Goal: Transaction & Acquisition: Purchase product/service

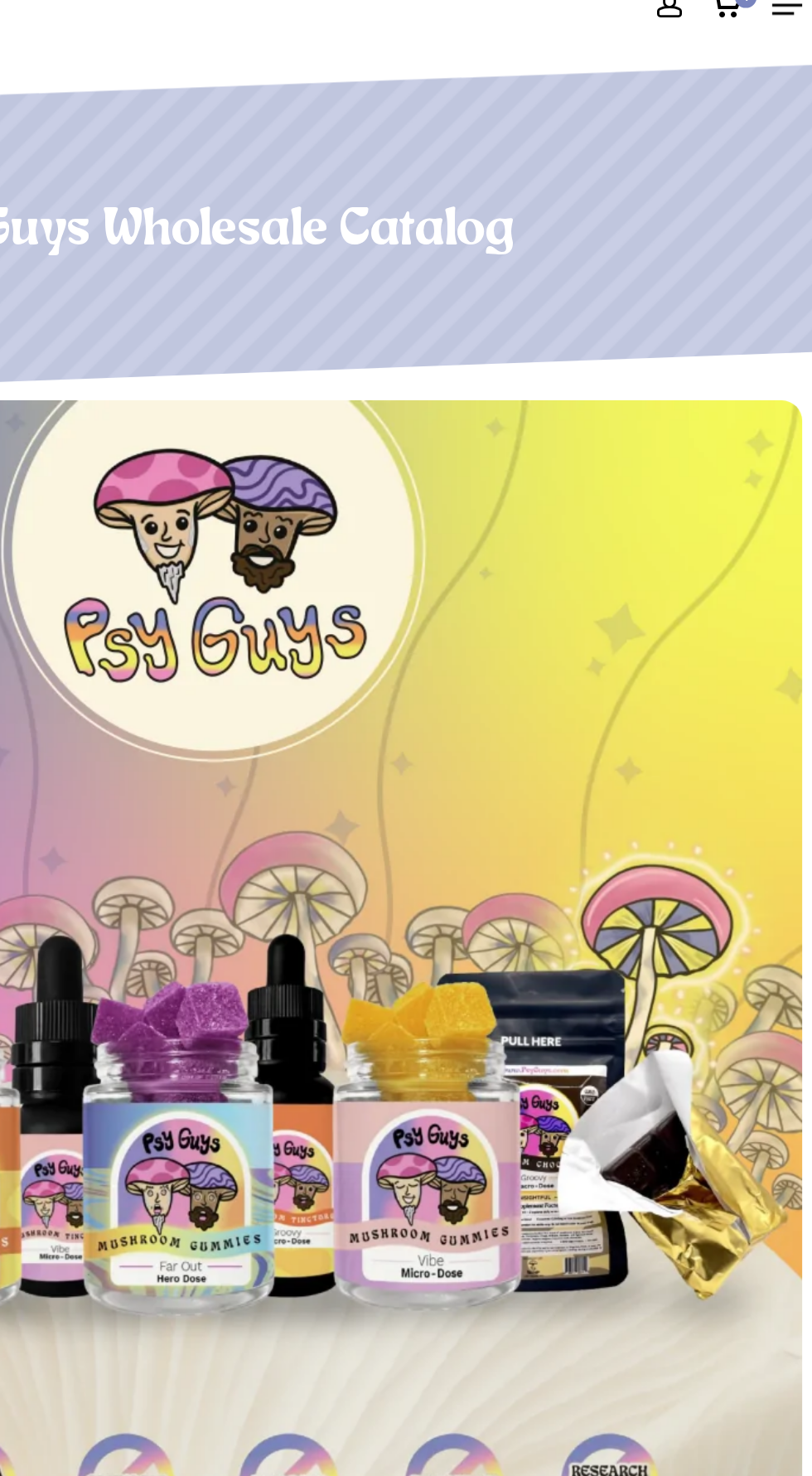
scroll to position [56, 0]
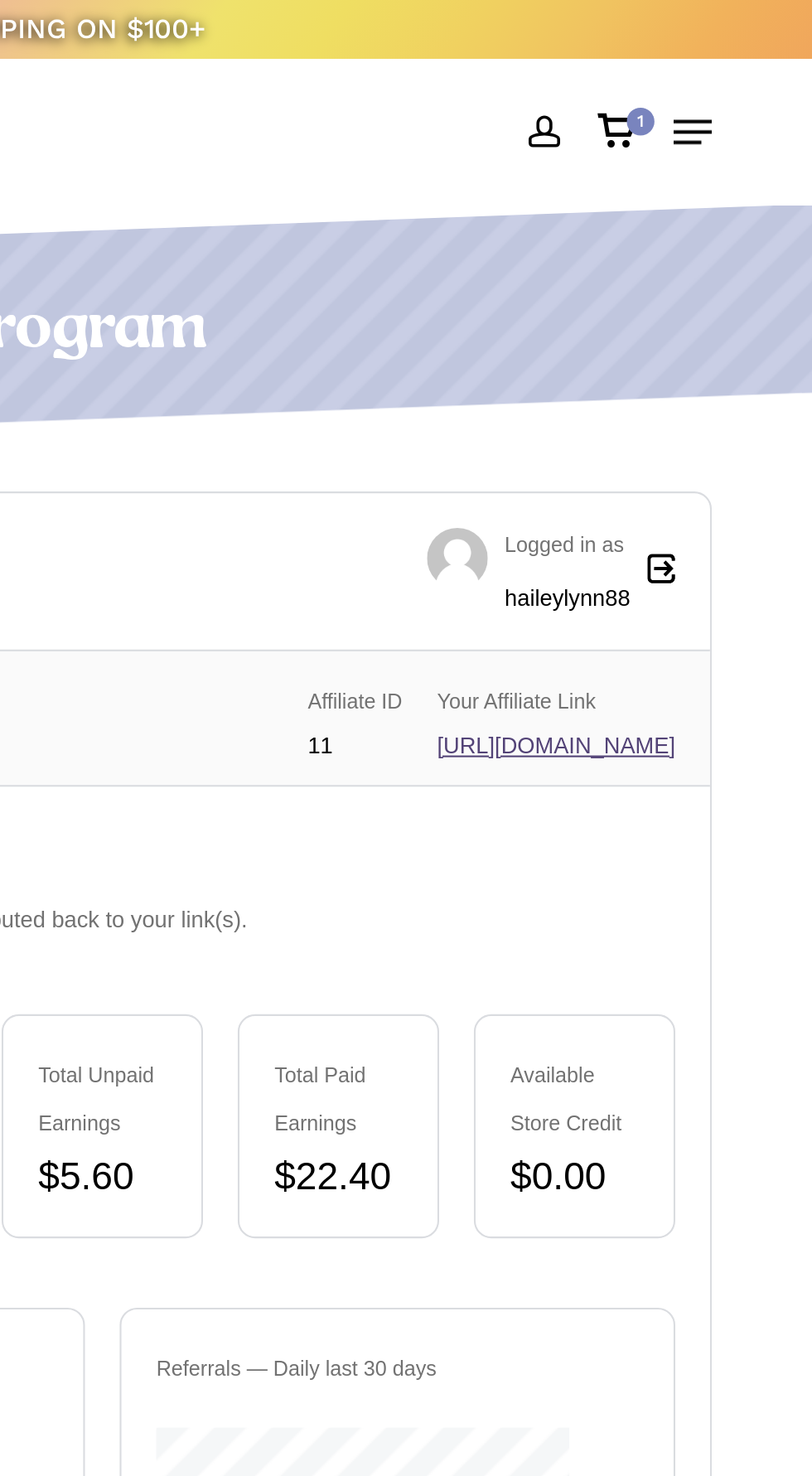
click at [723, 64] on div "1" at bounding box center [729, 58] width 13 height 13
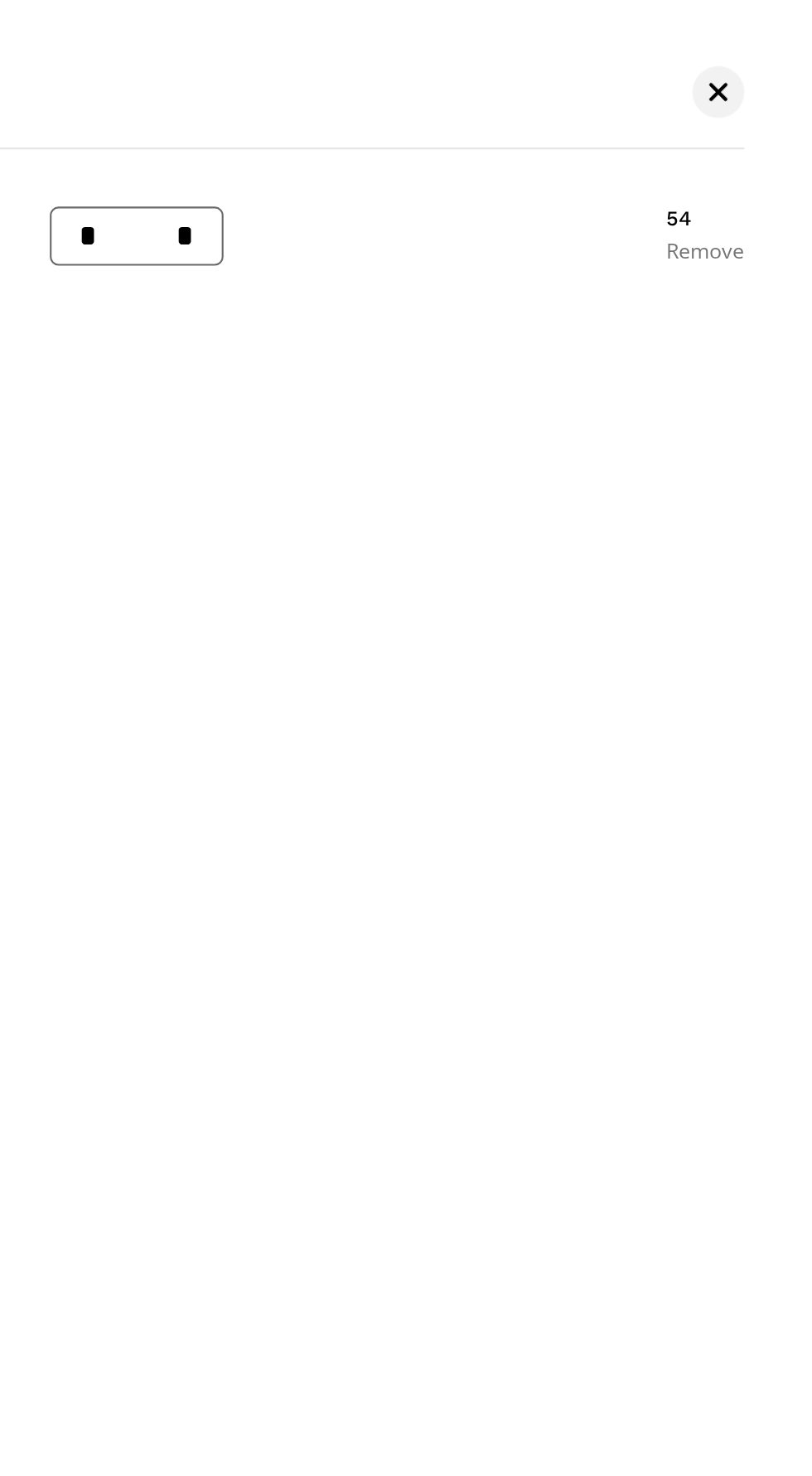
click at [759, 119] on link "Remove" at bounding box center [760, 120] width 38 height 10
click at [769, 44] on span "Cart" at bounding box center [766, 43] width 9 height 9
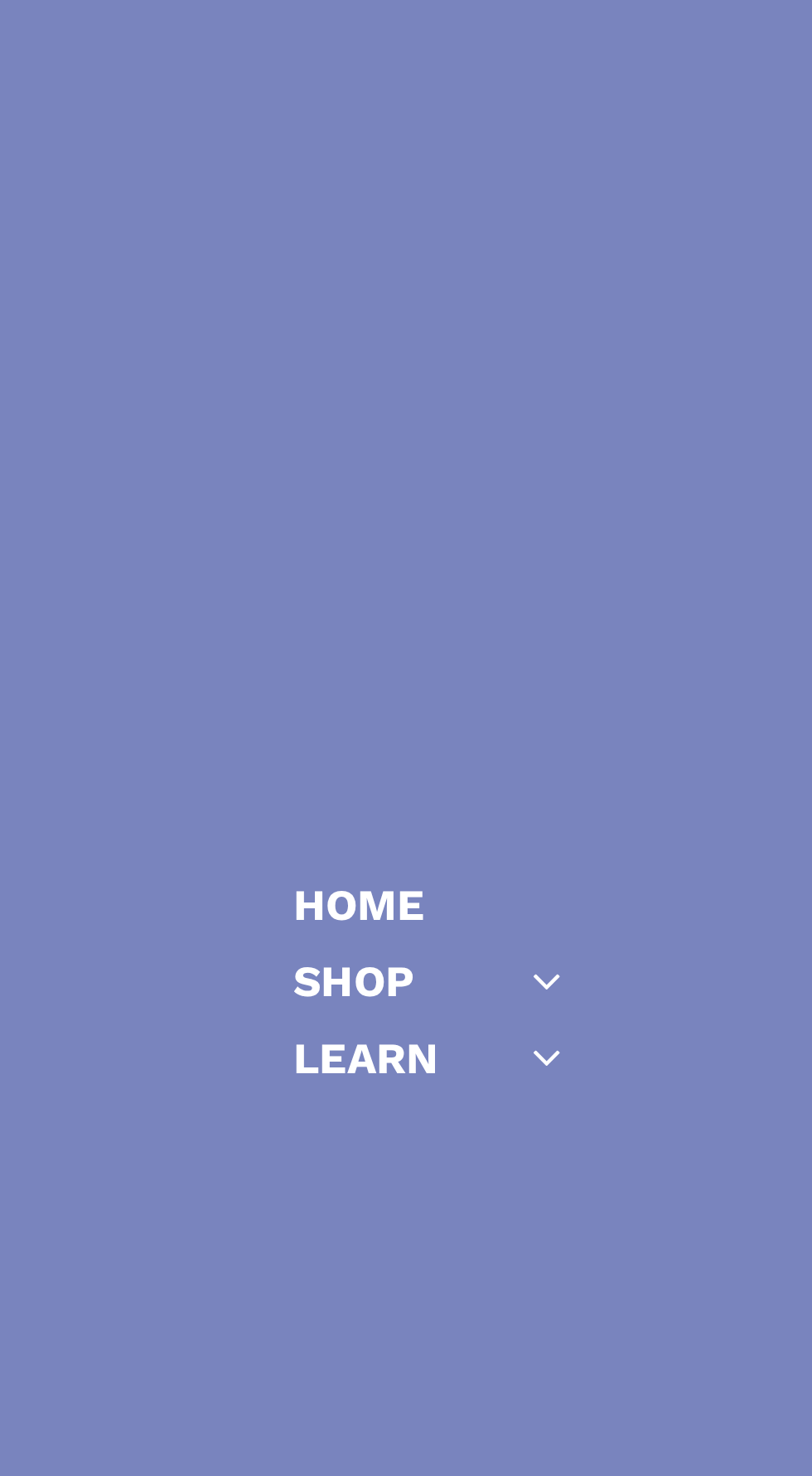
click at [677, 717] on icon "Off Canvas Menu" at bounding box center [684, 705] width 24 height 24
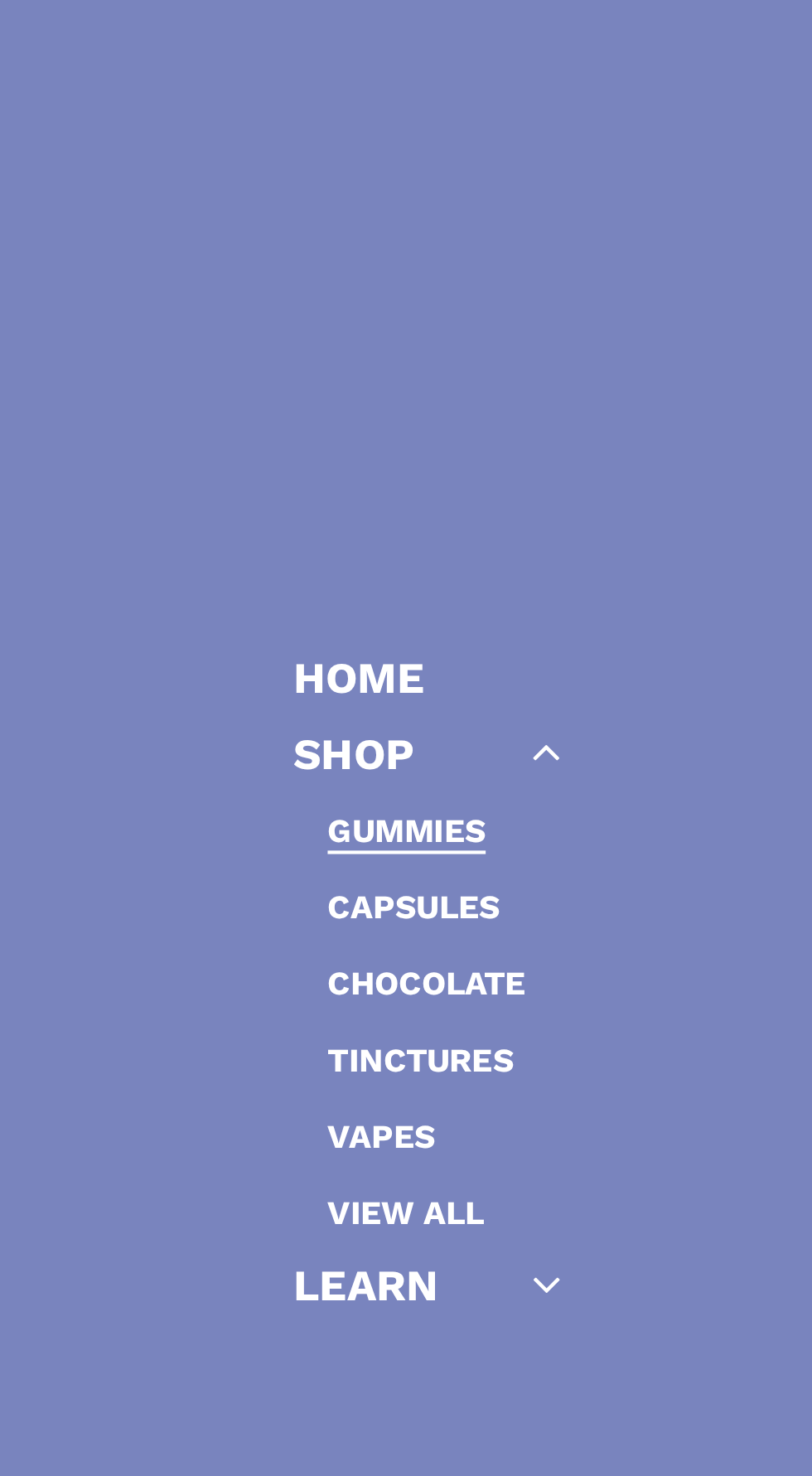
click at [636, 643] on link "Gummies" at bounding box center [618, 633] width 75 height 19
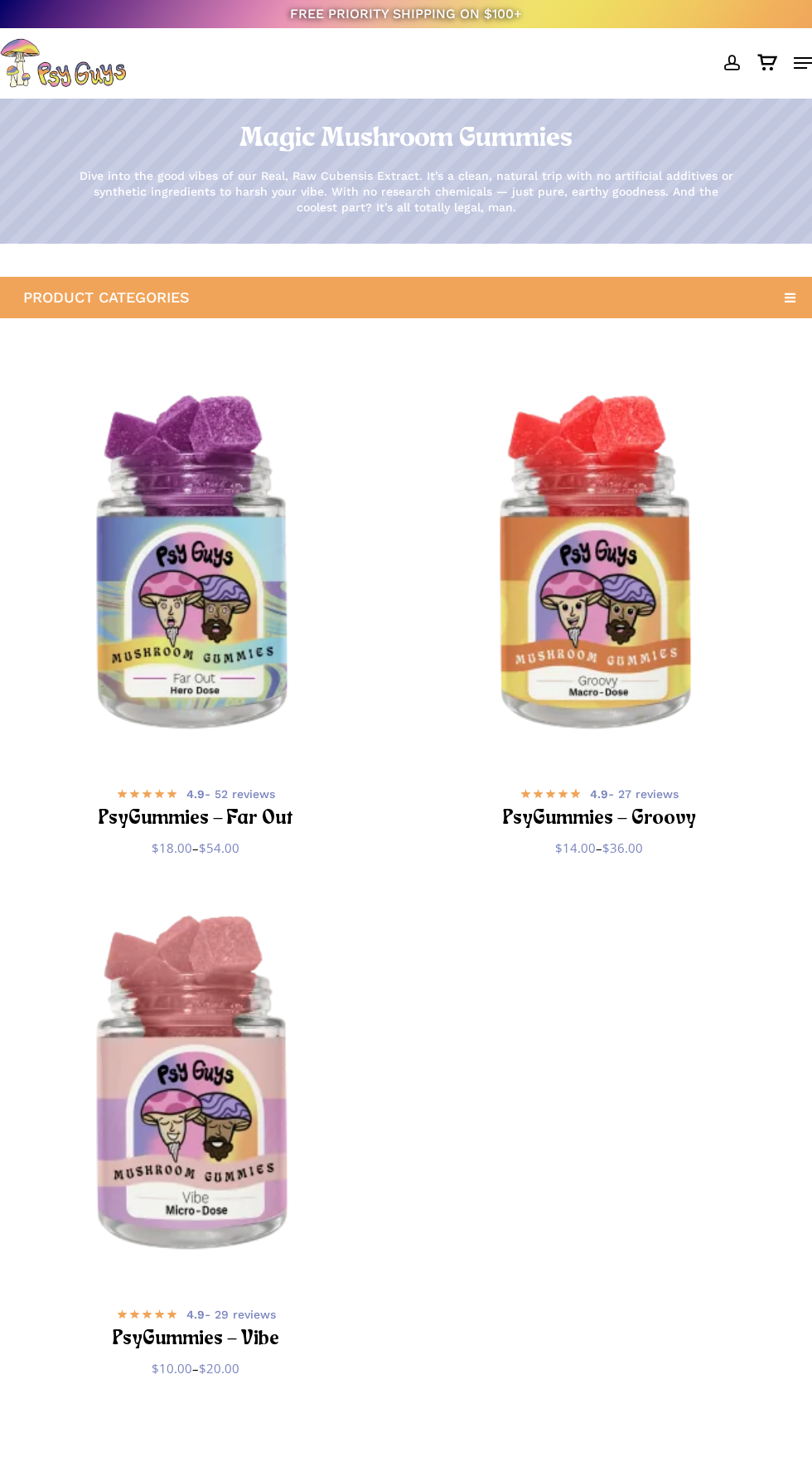
click at [224, 763] on img "PsyGummies - Far Out" at bounding box center [195, 566] width 391 height 391
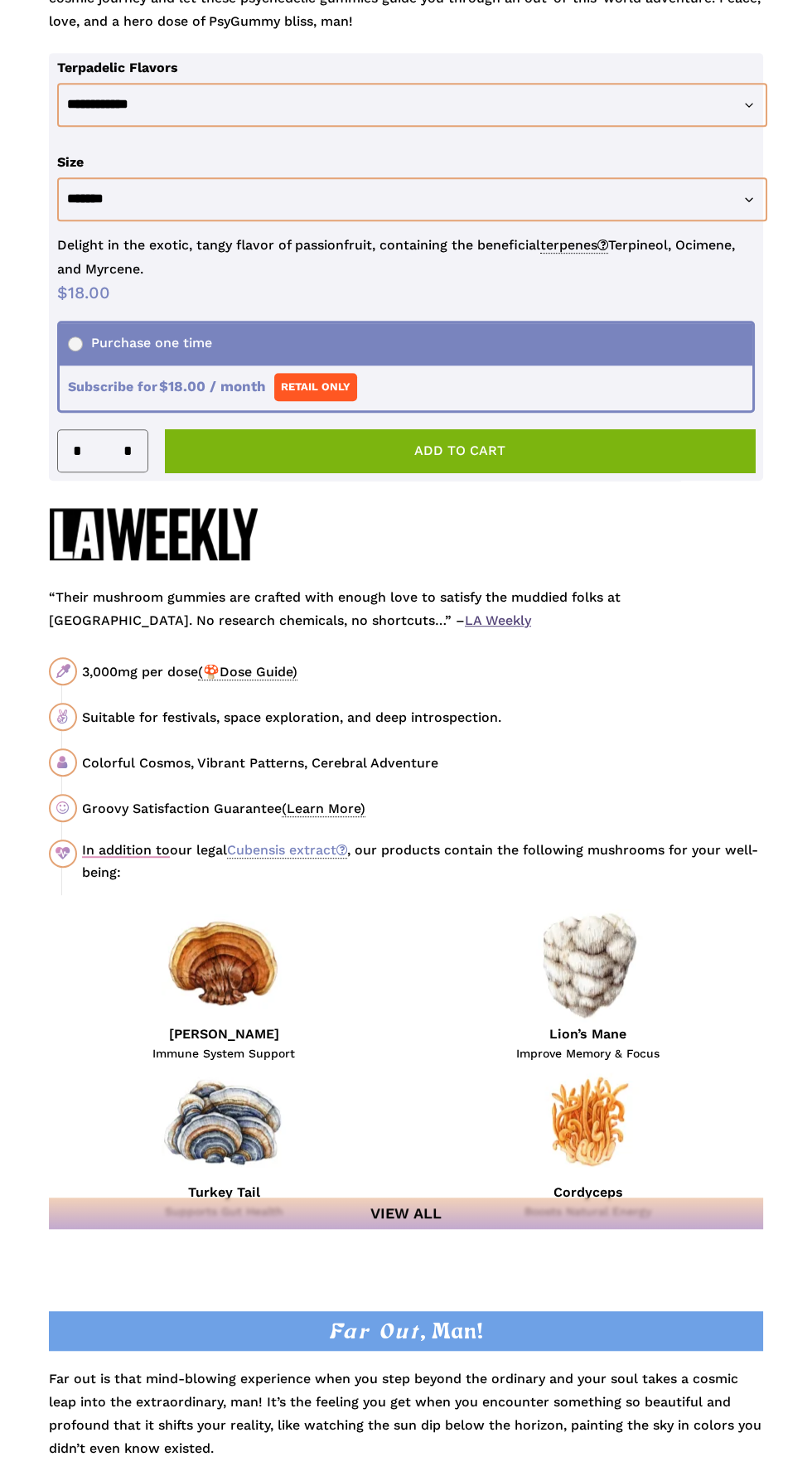
scroll to position [1274, 0]
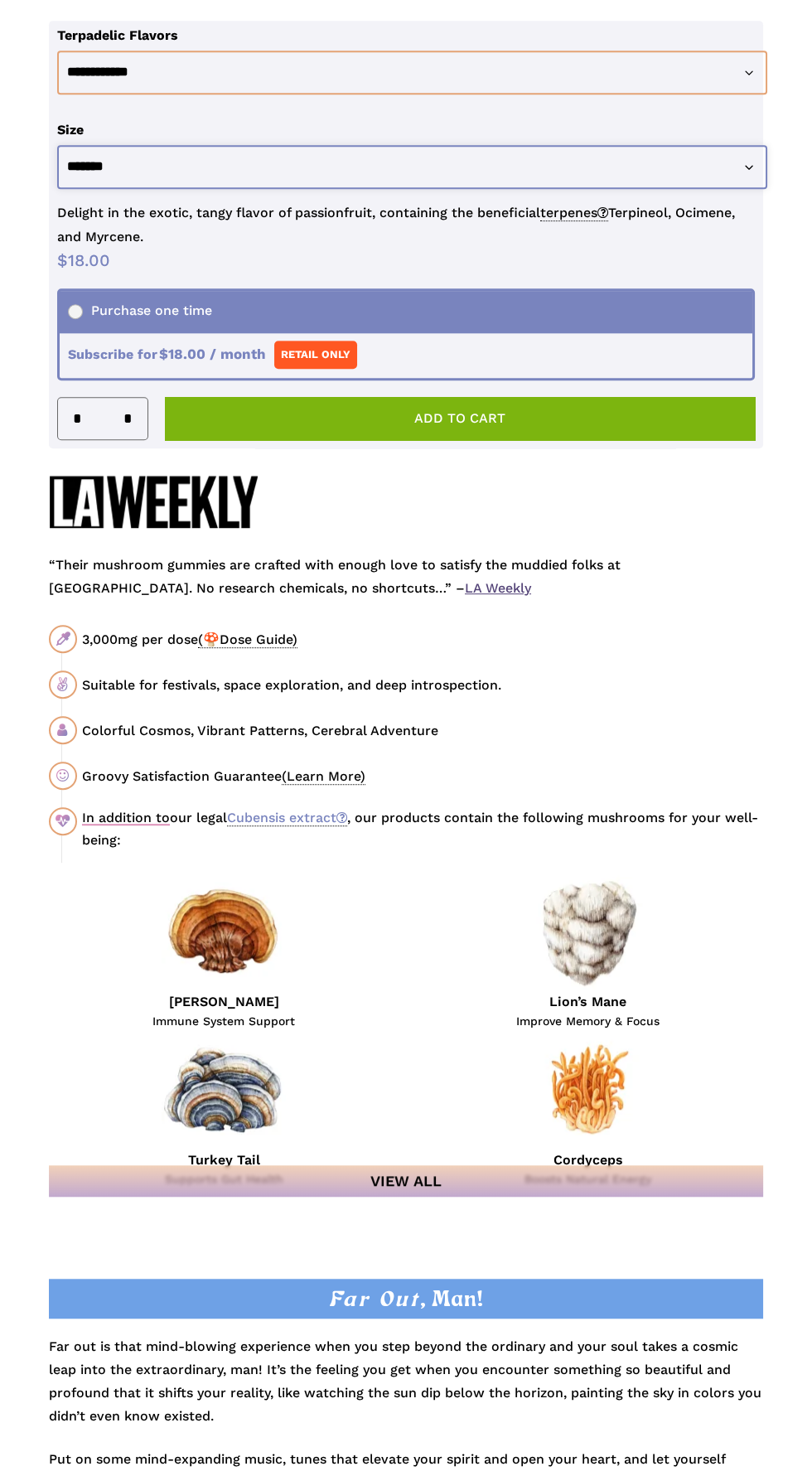
click at [391, 189] on select "**********" at bounding box center [413, 167] width 710 height 44
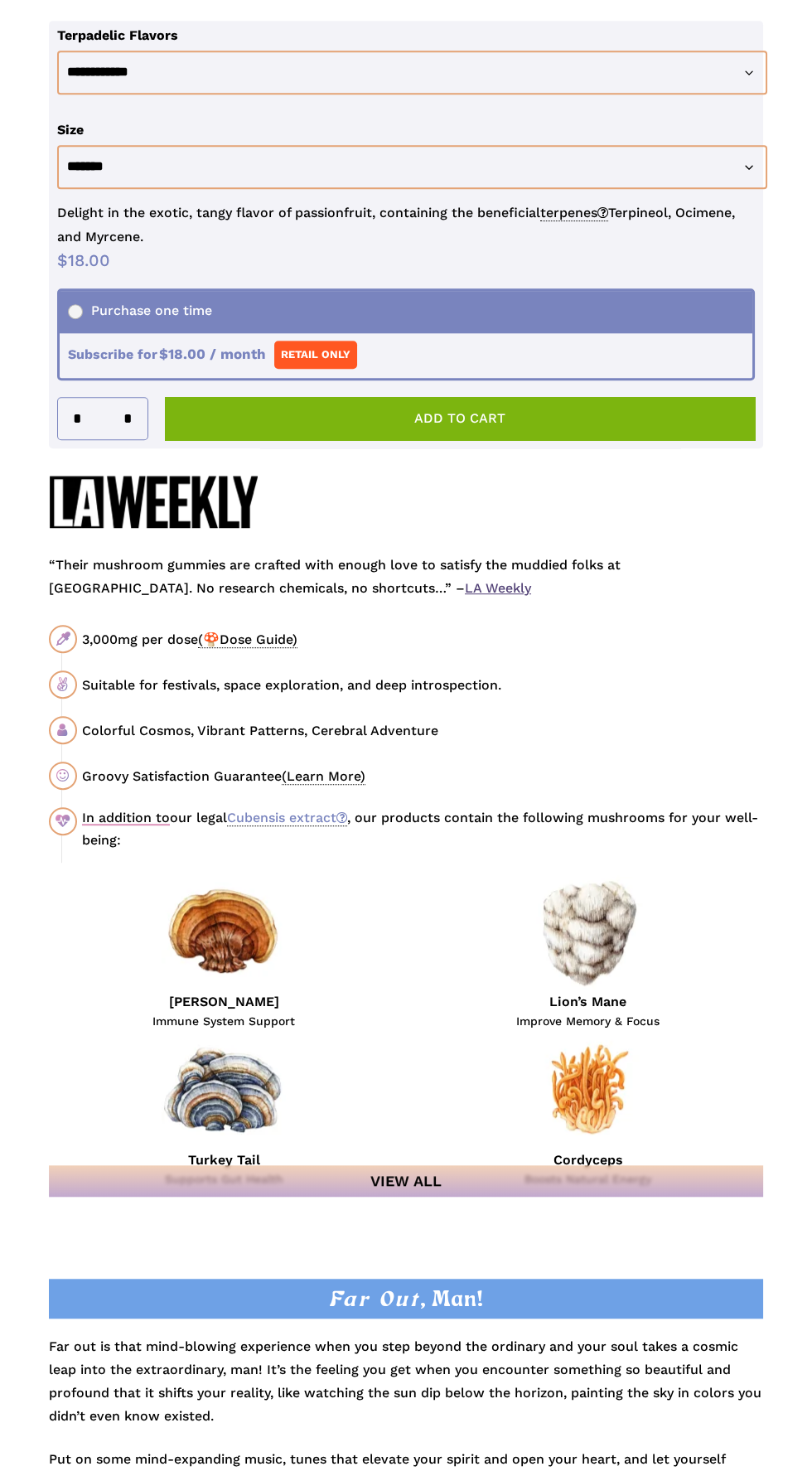
click at [129, 439] on input "*" at bounding box center [133, 418] width 29 height 41
click at [127, 439] on input "*" at bounding box center [133, 418] width 29 height 41
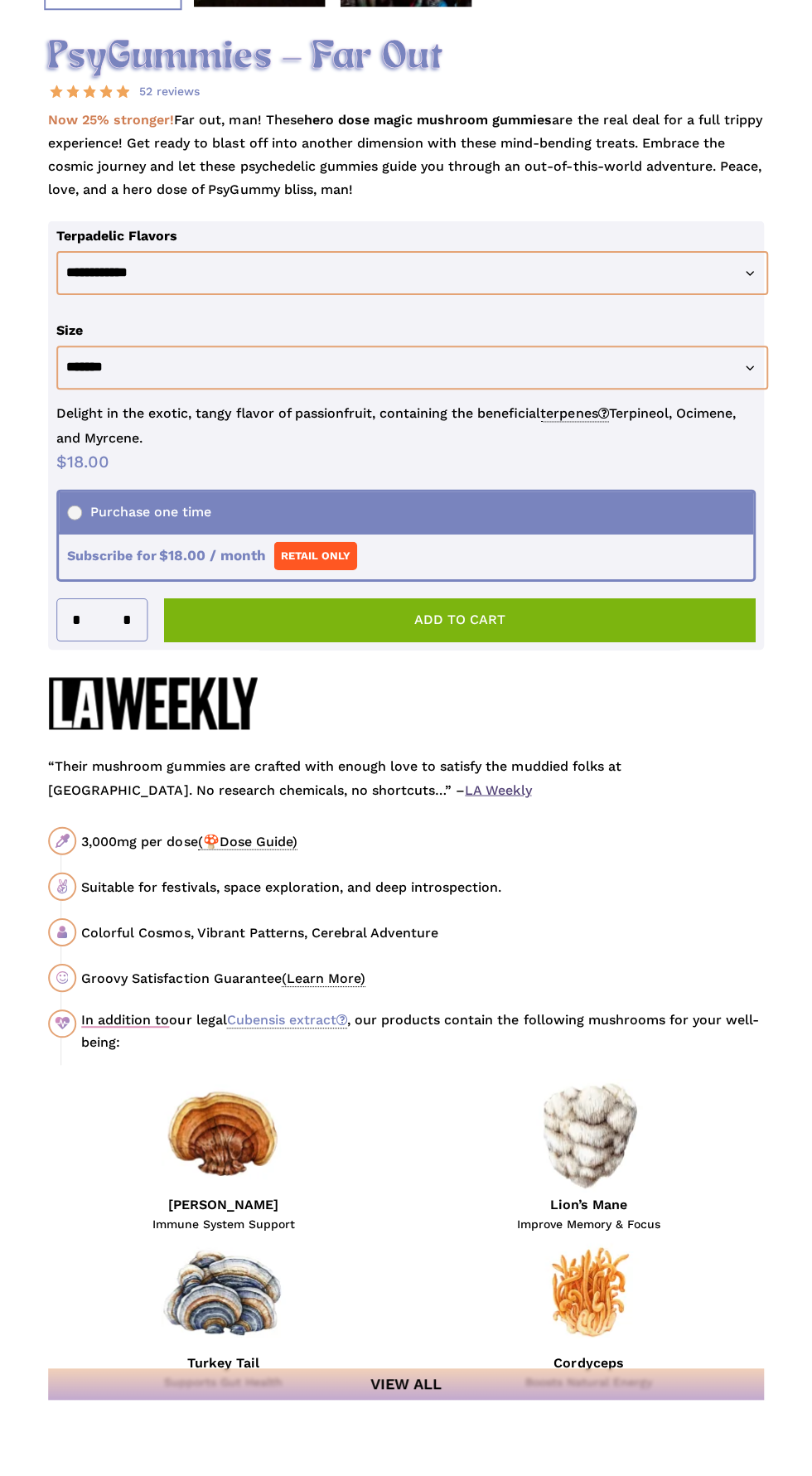
scroll to position [1073, 0]
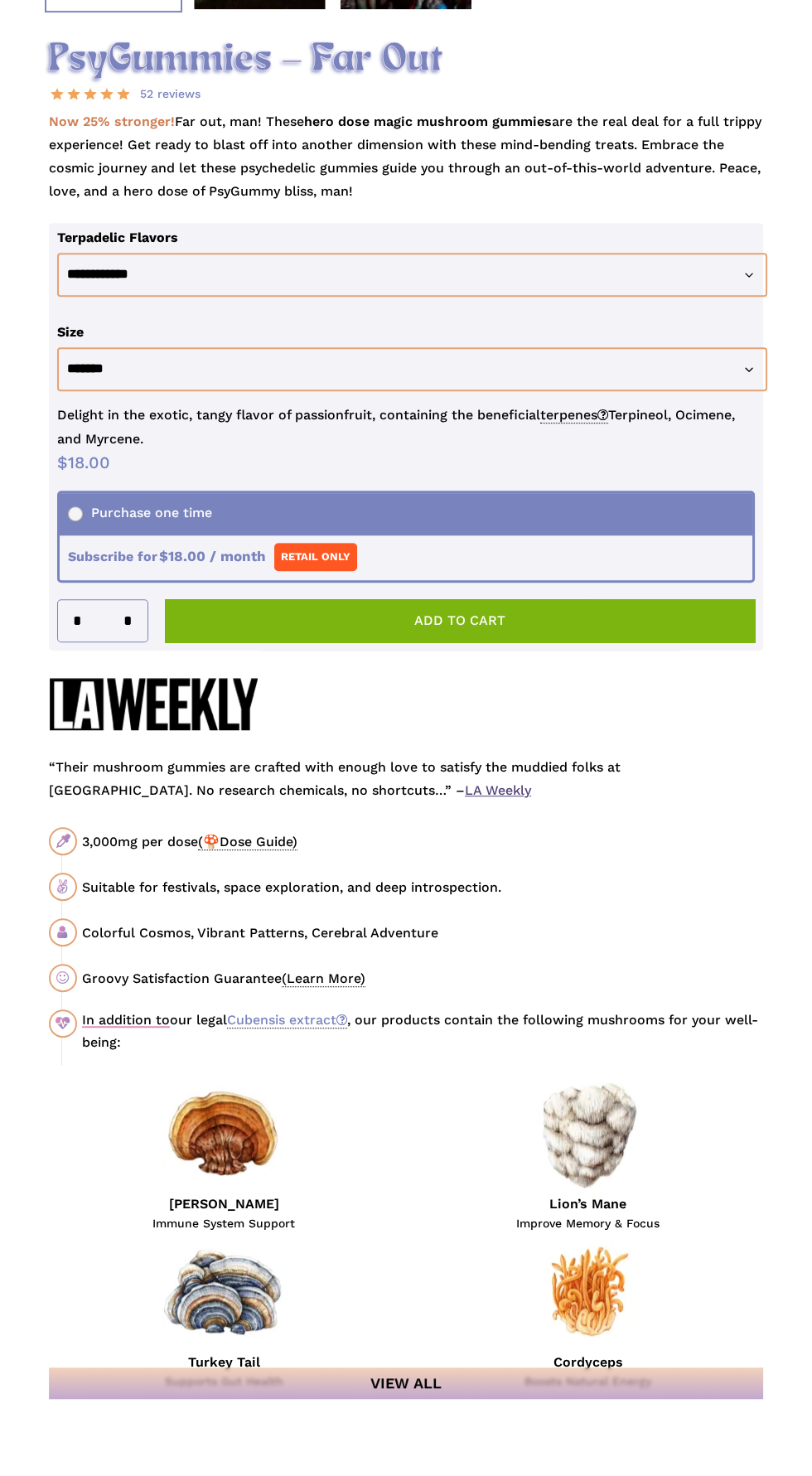
click at [127, 642] on input "*" at bounding box center [133, 621] width 29 height 41
type input "*"
click at [107, 642] on input "*" at bounding box center [102, 621] width 31 height 41
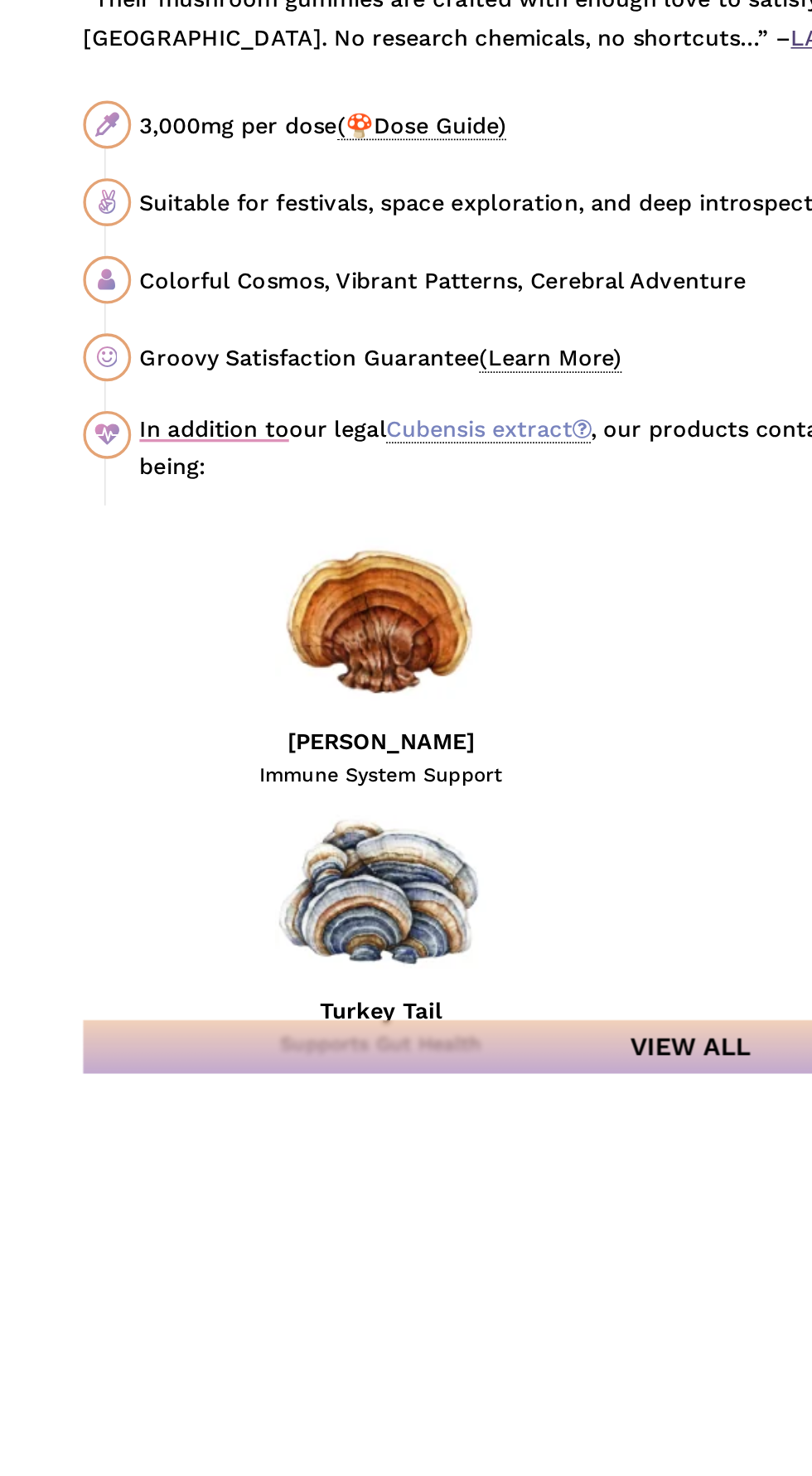
type input "*"
type input "**"
click at [368, 642] on button "Add to cart" at bounding box center [460, 621] width 590 height 43
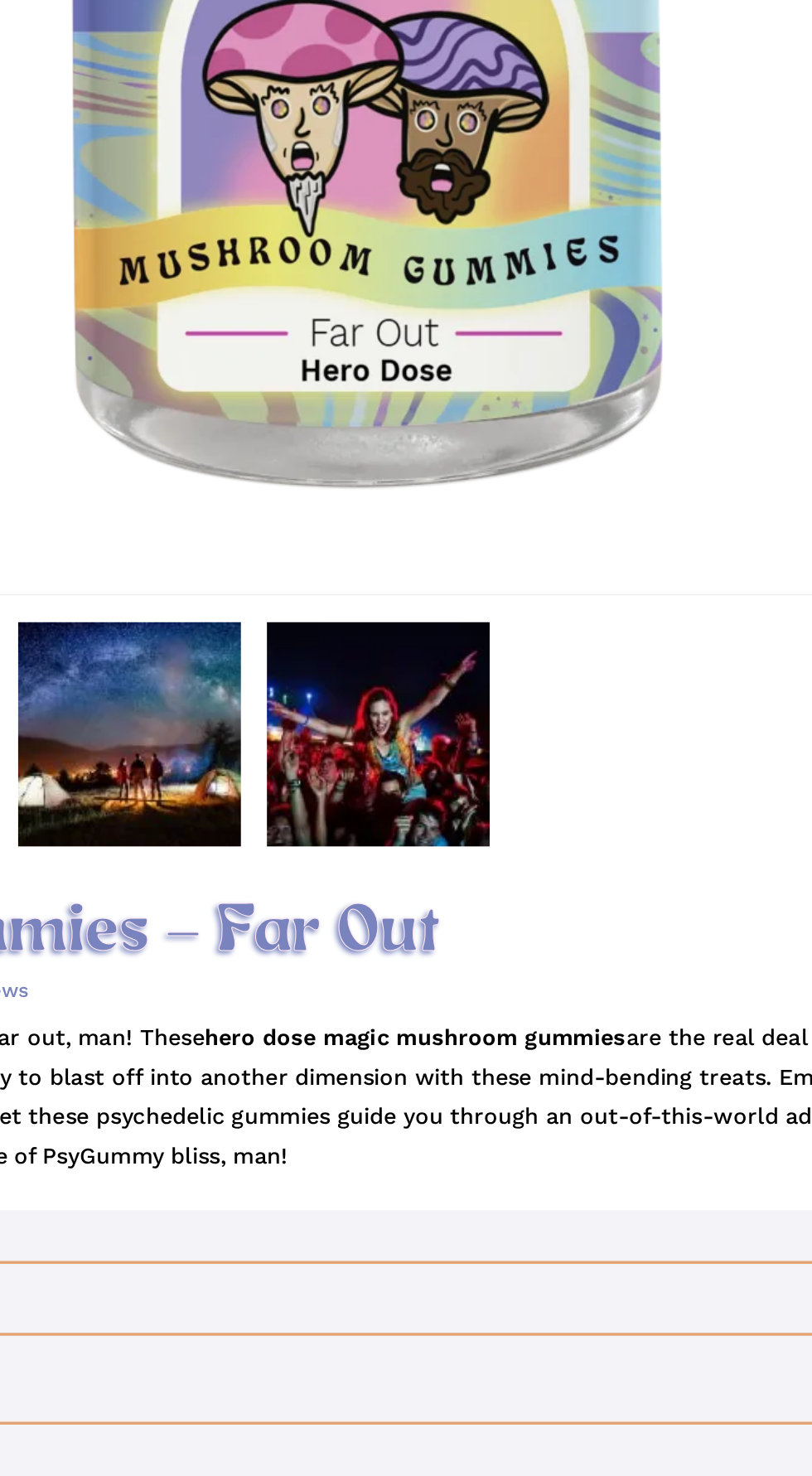
scroll to position [0, 0]
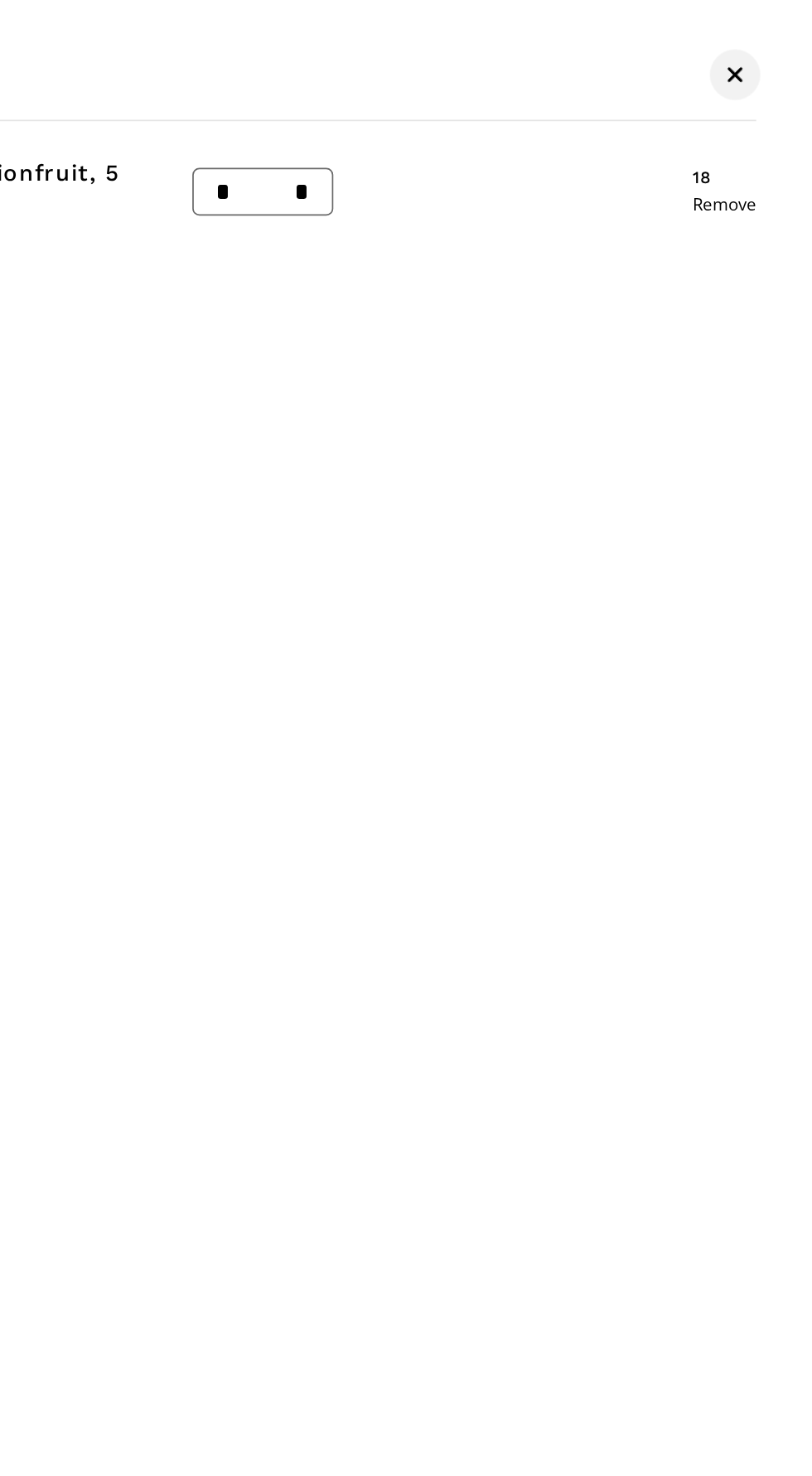
click at [771, 41] on span "Cart" at bounding box center [767, 43] width 17 height 11
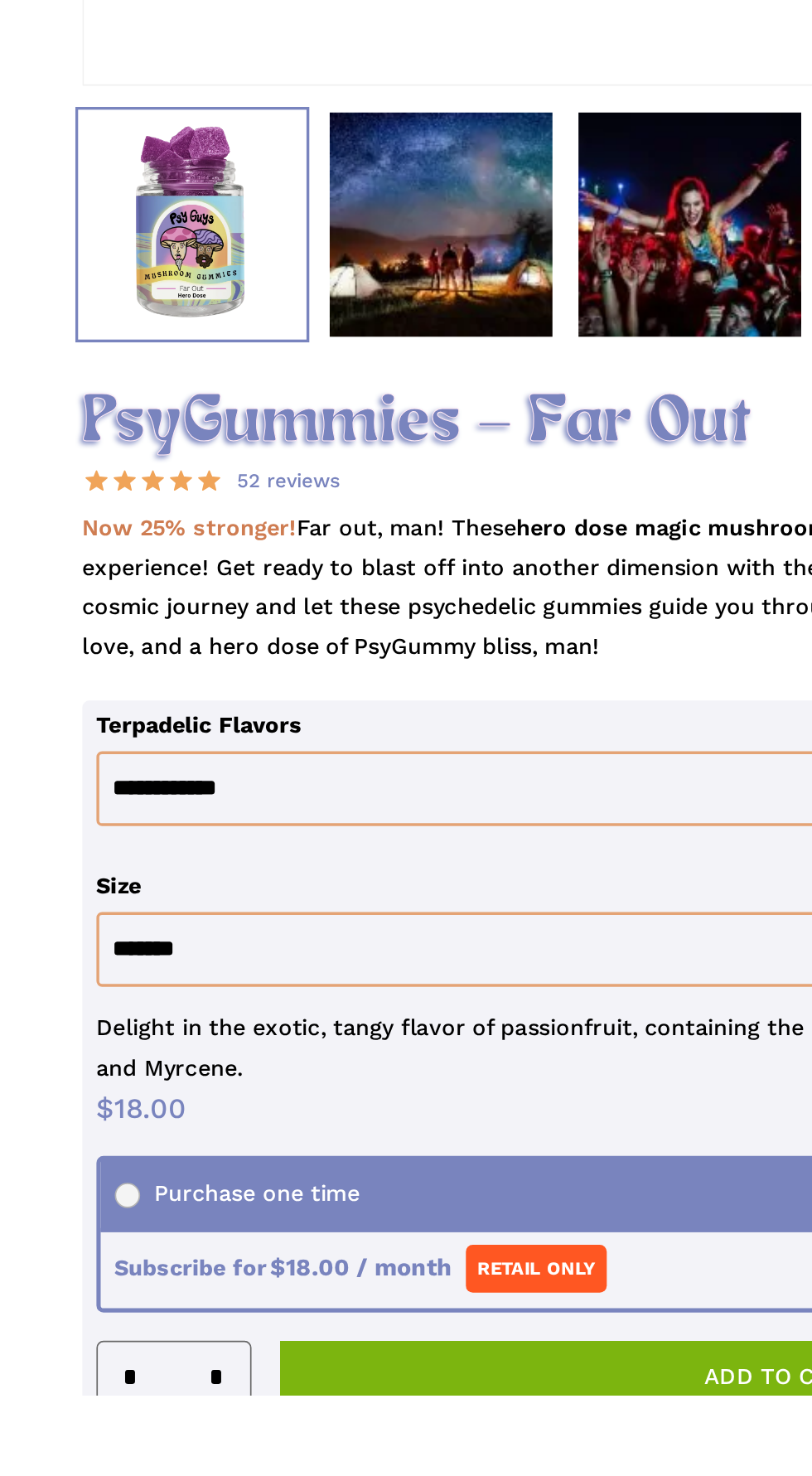
scroll to position [228, 0]
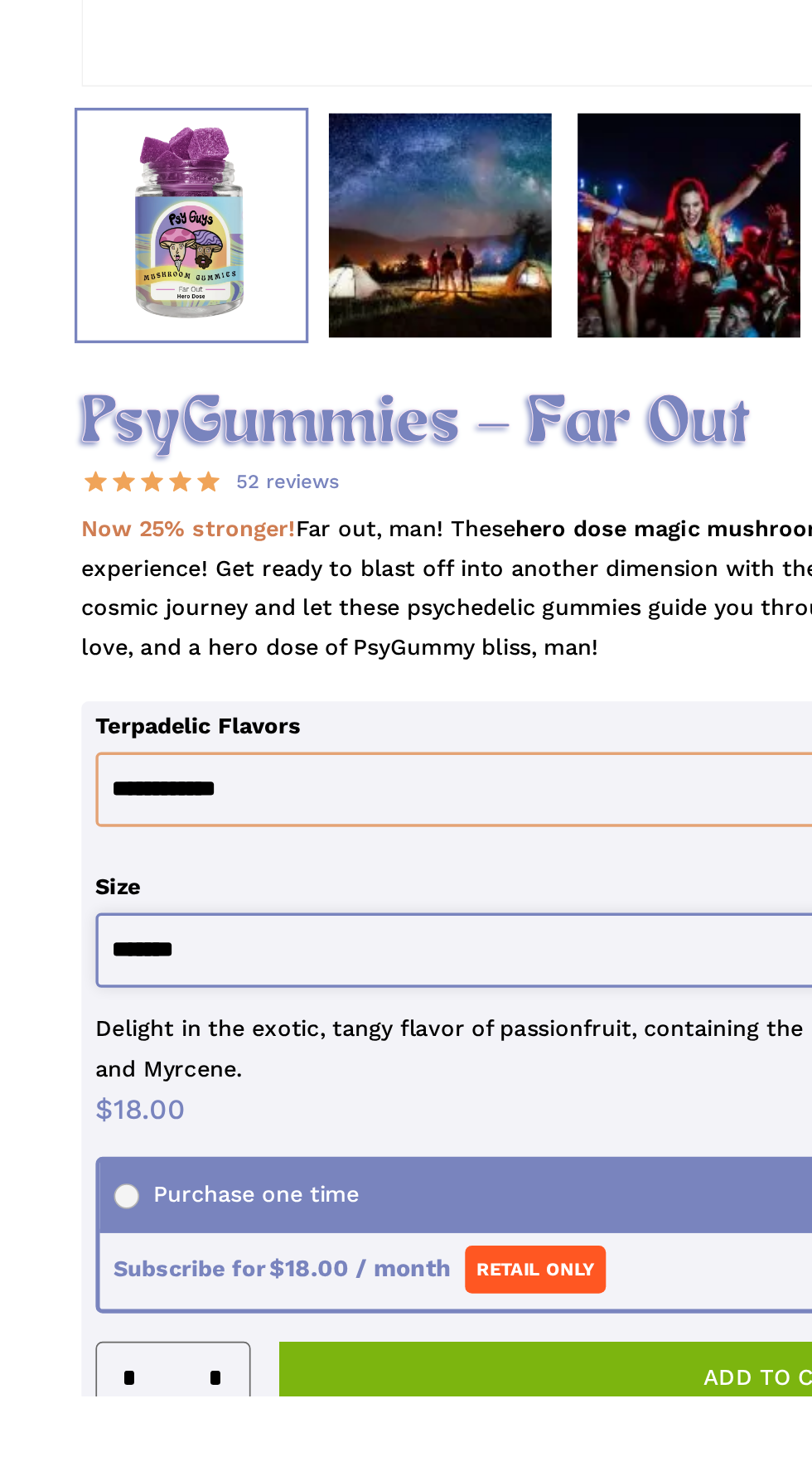
click at [232, 1236] on select "**********" at bounding box center [413, 1213] width 710 height 44
select select "********"
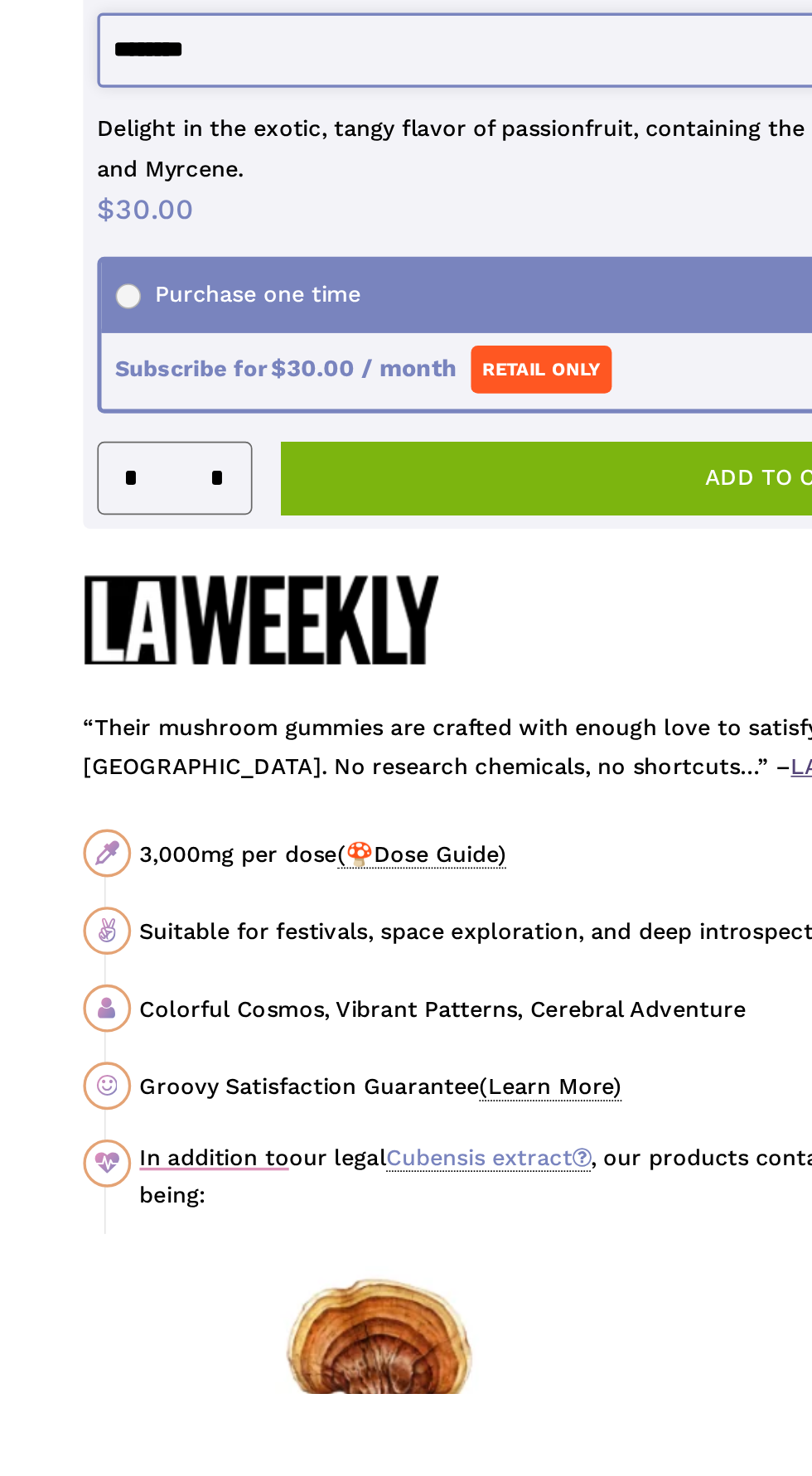
scroll to position [759, 0]
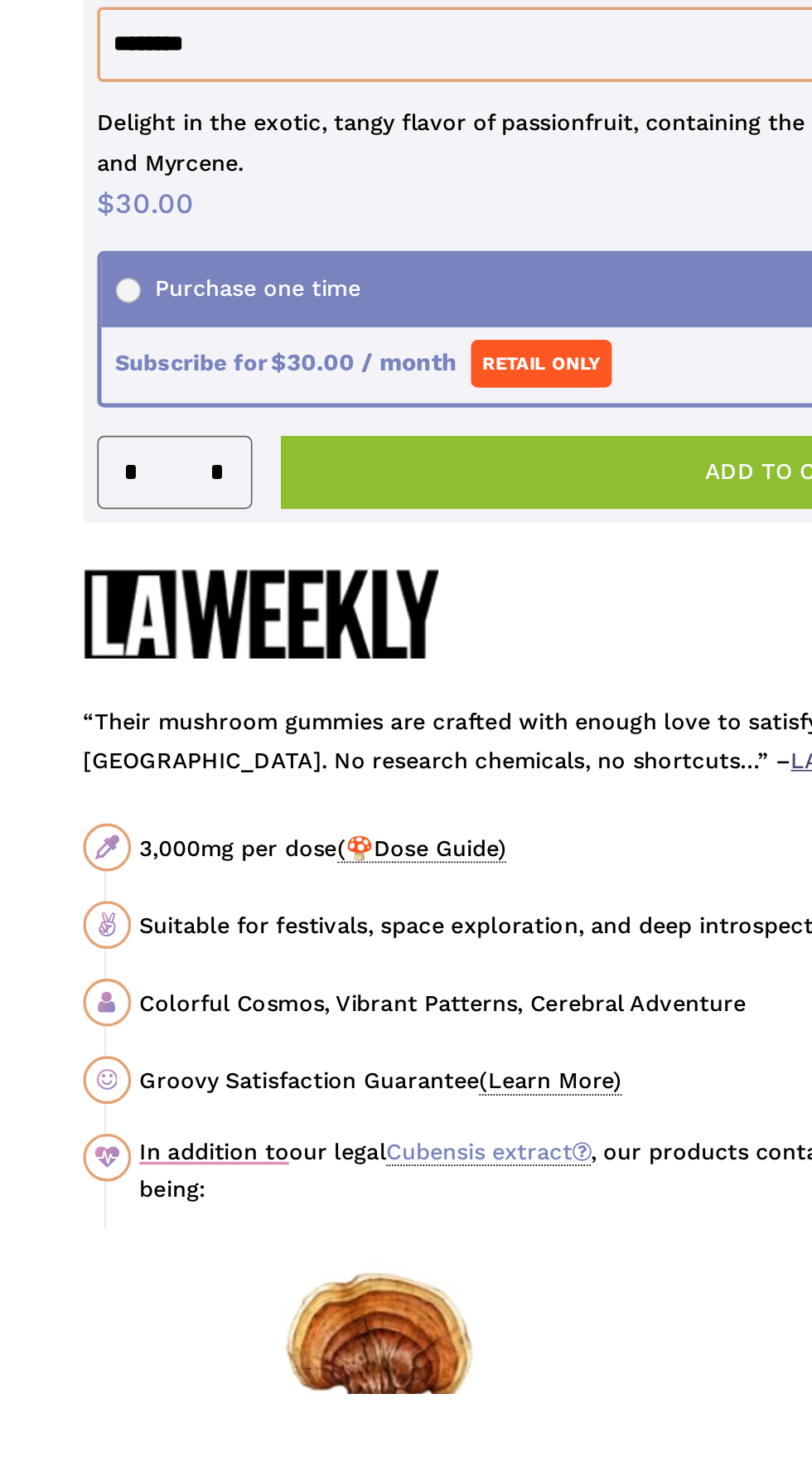
click at [368, 957] on button "Add to cart" at bounding box center [460, 935] width 590 height 43
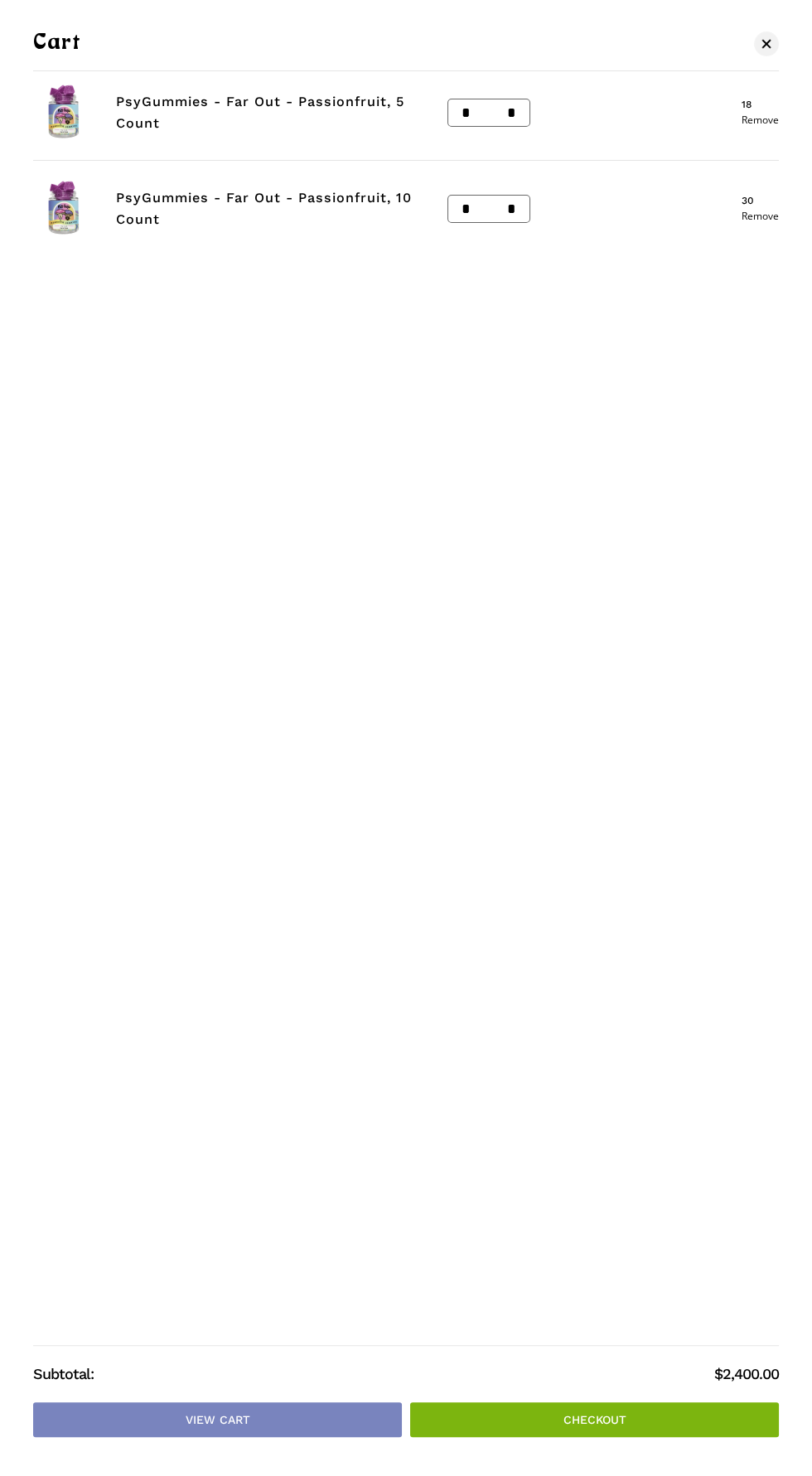
scroll to position [763, 0]
